Goal: Information Seeking & Learning: Learn about a topic

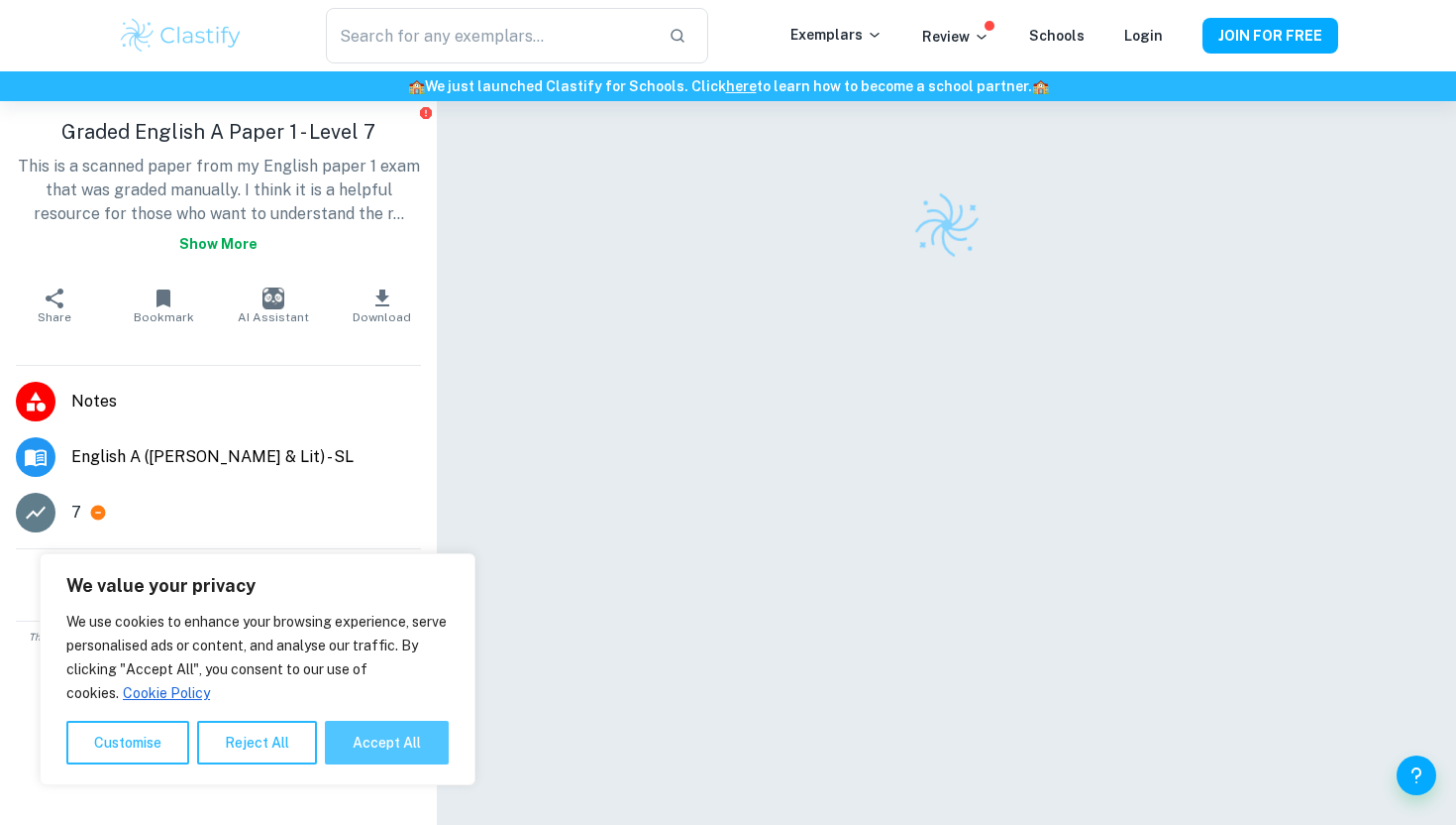
click at [365, 690] on button "Accept All" at bounding box center [387, 743] width 124 height 44
checkbox input "true"
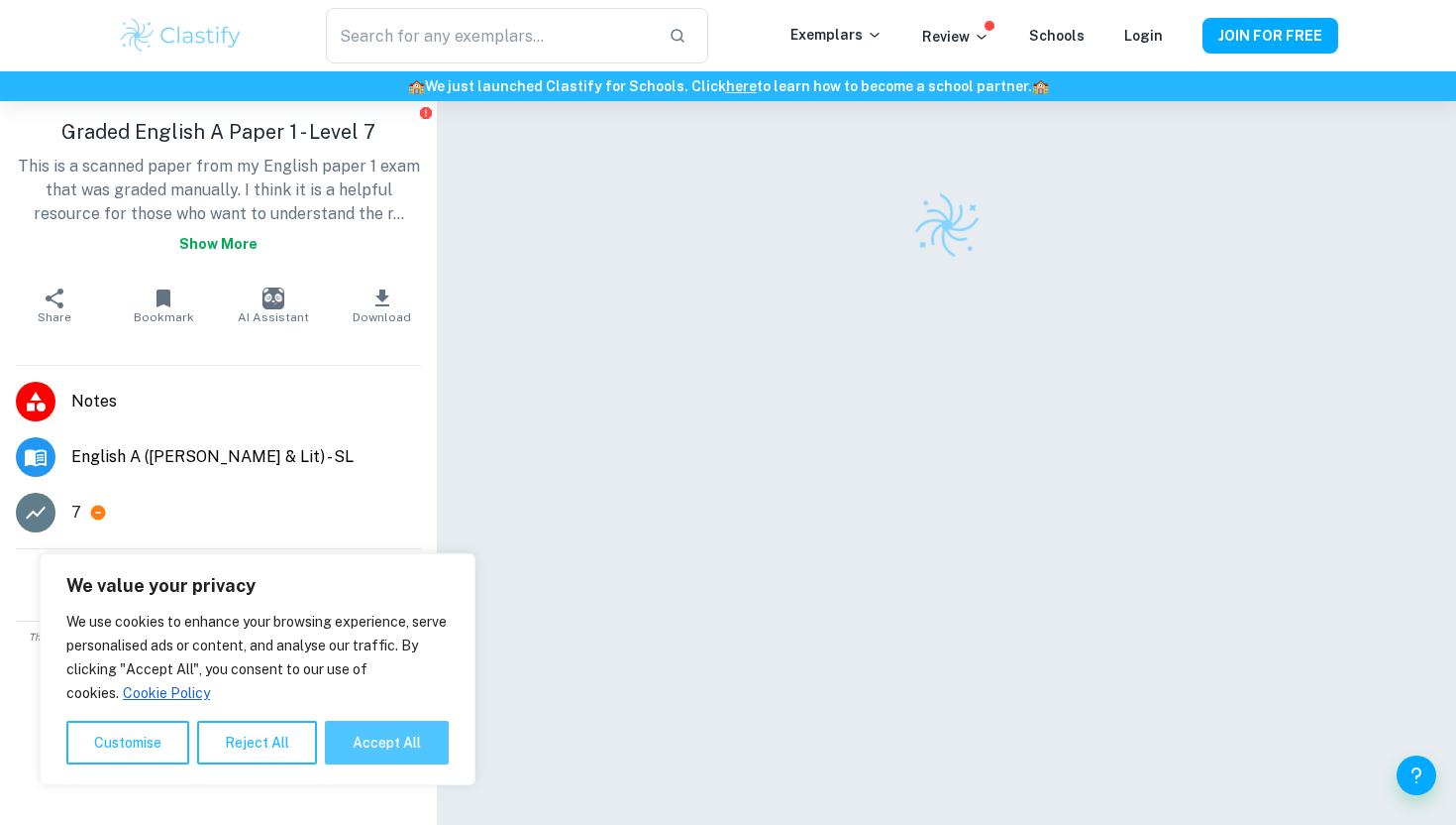
checkbox input "true"
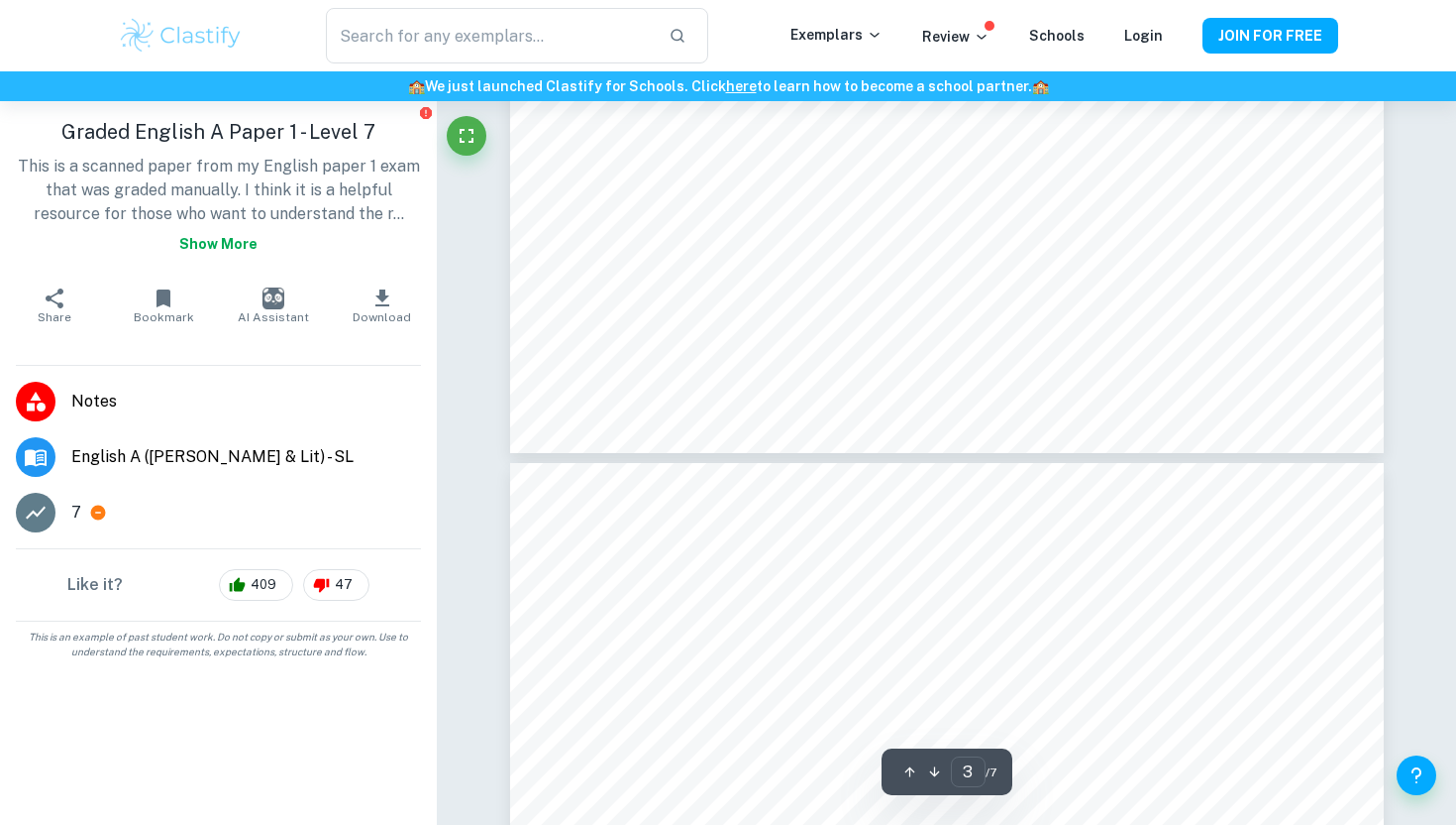
scroll to position [3680, 0]
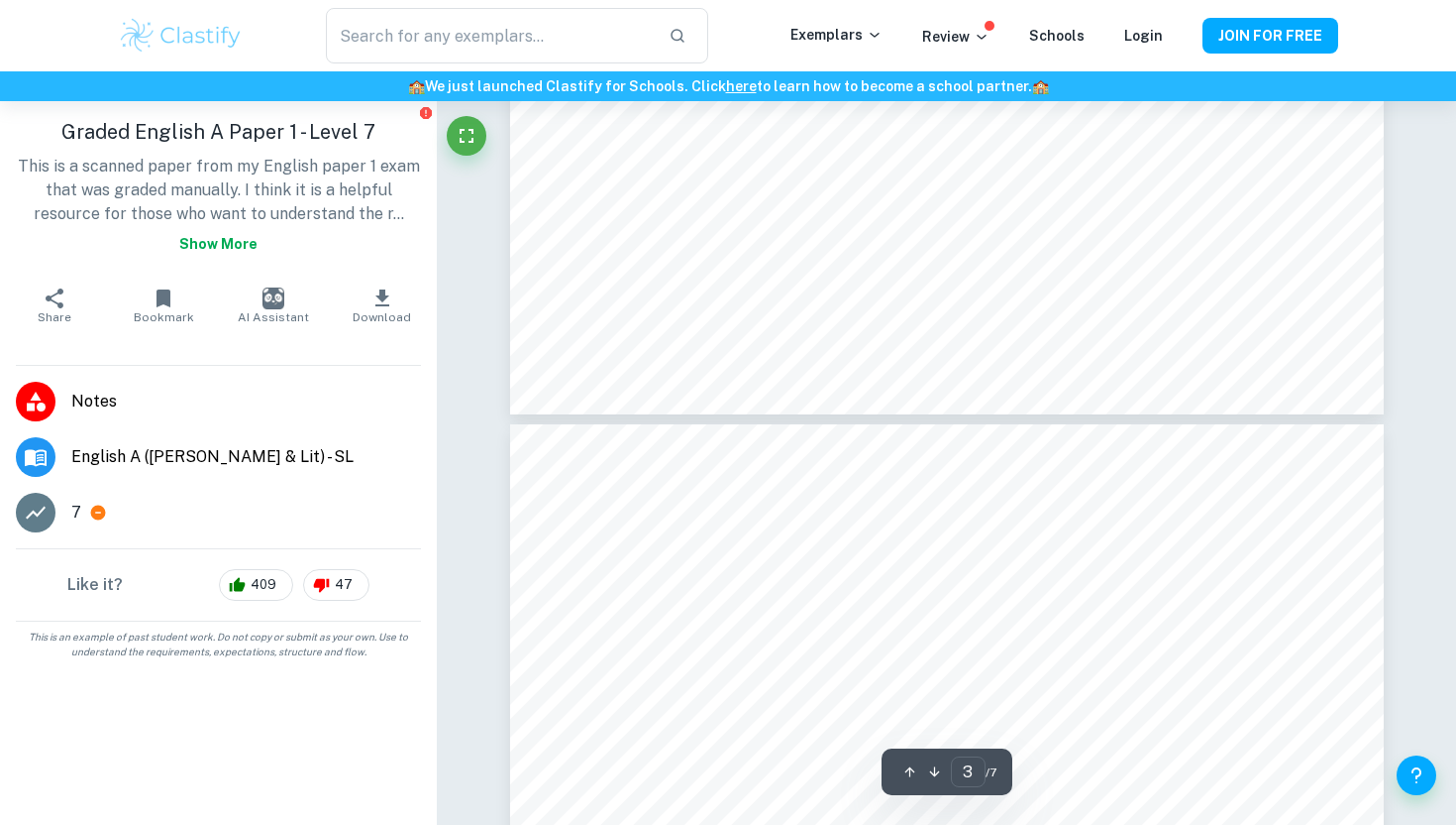
type input "4"
